Goal: Task Accomplishment & Management: Manage account settings

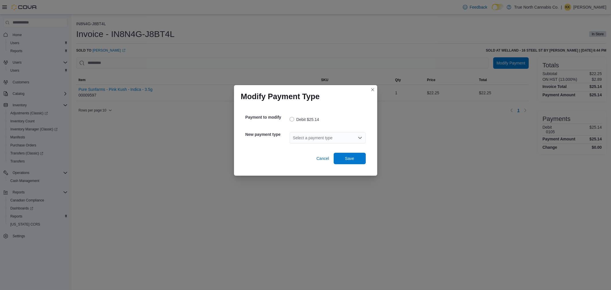
click at [335, 133] on div "Select a payment type" at bounding box center [328, 137] width 76 height 11
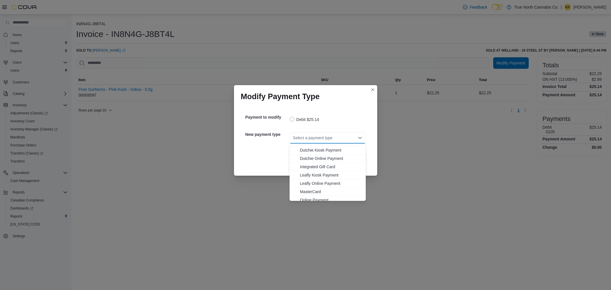
scroll to position [34, 0]
click at [320, 179] on span "MasterCard" at bounding box center [331, 180] width 62 height 6
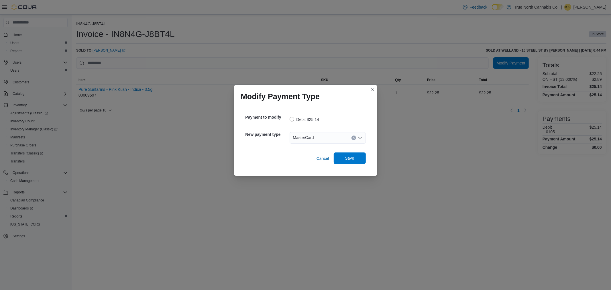
click at [351, 162] on span "Save" at bounding box center [349, 157] width 25 height 11
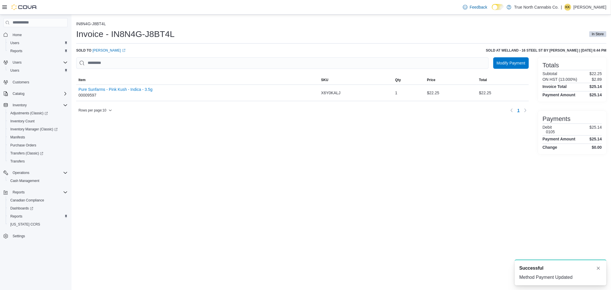
scroll to position [0, 0]
